Goal: Use online tool/utility

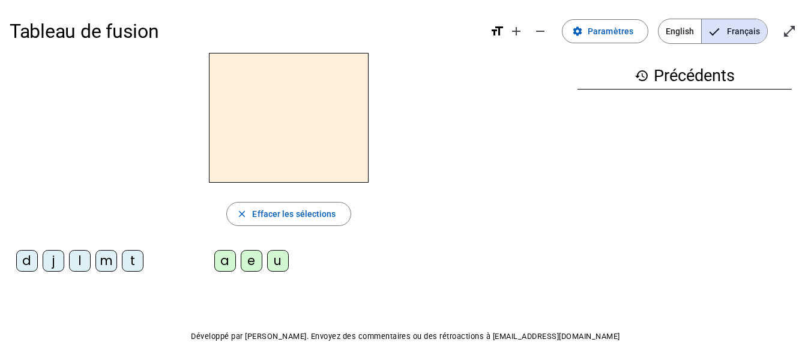
scroll to position [47, 0]
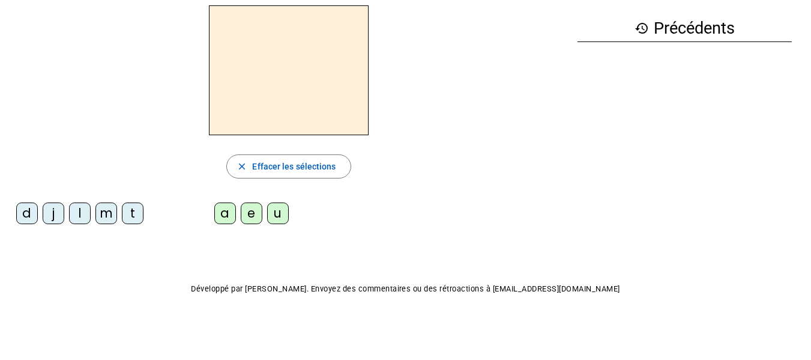
click at [106, 223] on div "m" at bounding box center [106, 213] width 22 height 22
click at [222, 216] on div "a" at bounding box center [225, 213] width 22 height 22
click at [134, 209] on div "t" at bounding box center [133, 213] width 22 height 22
click at [84, 206] on div "l" at bounding box center [80, 213] width 22 height 22
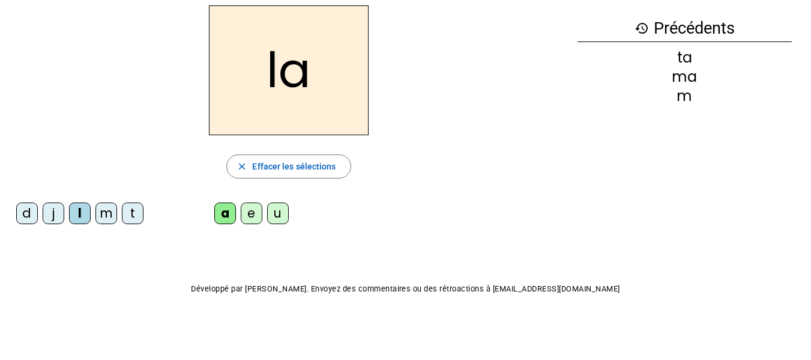
click at [254, 216] on div "e" at bounding box center [252, 213] width 22 height 22
click at [274, 211] on div "u" at bounding box center [278, 213] width 22 height 22
click at [129, 215] on div "t" at bounding box center [133, 213] width 22 height 22
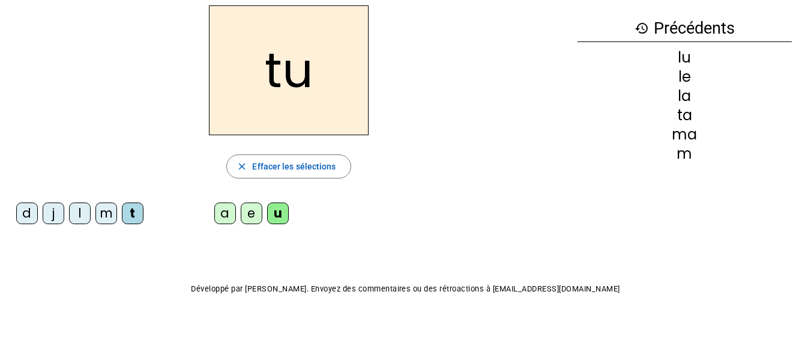
click at [36, 209] on div "d" at bounding box center [27, 213] width 22 height 22
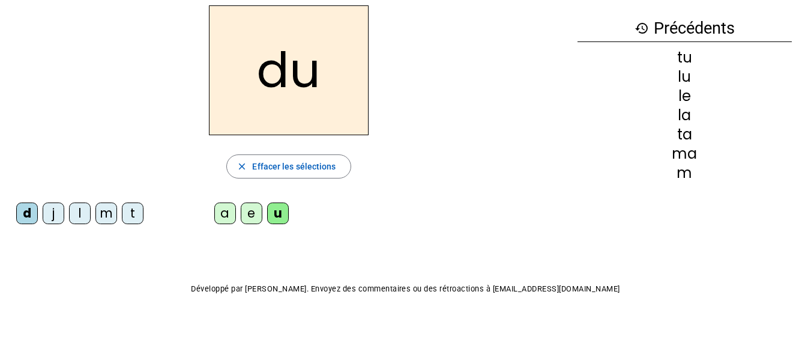
click at [249, 211] on div "e" at bounding box center [252, 213] width 22 height 22
click at [110, 212] on div "m" at bounding box center [106, 213] width 22 height 22
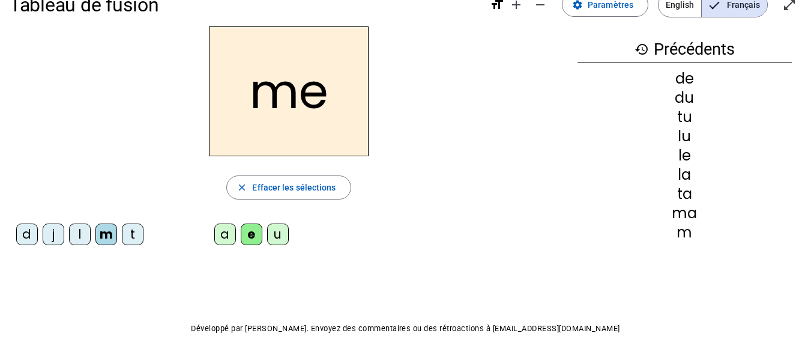
scroll to position [5, 0]
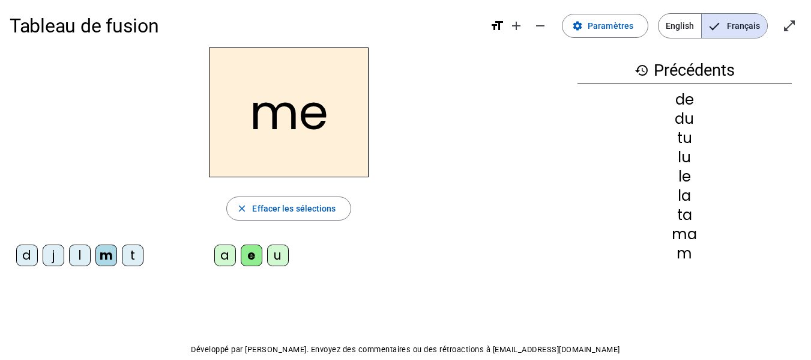
click at [58, 254] on div "j" at bounding box center [54, 255] width 22 height 22
